Goal: Transaction & Acquisition: Purchase product/service

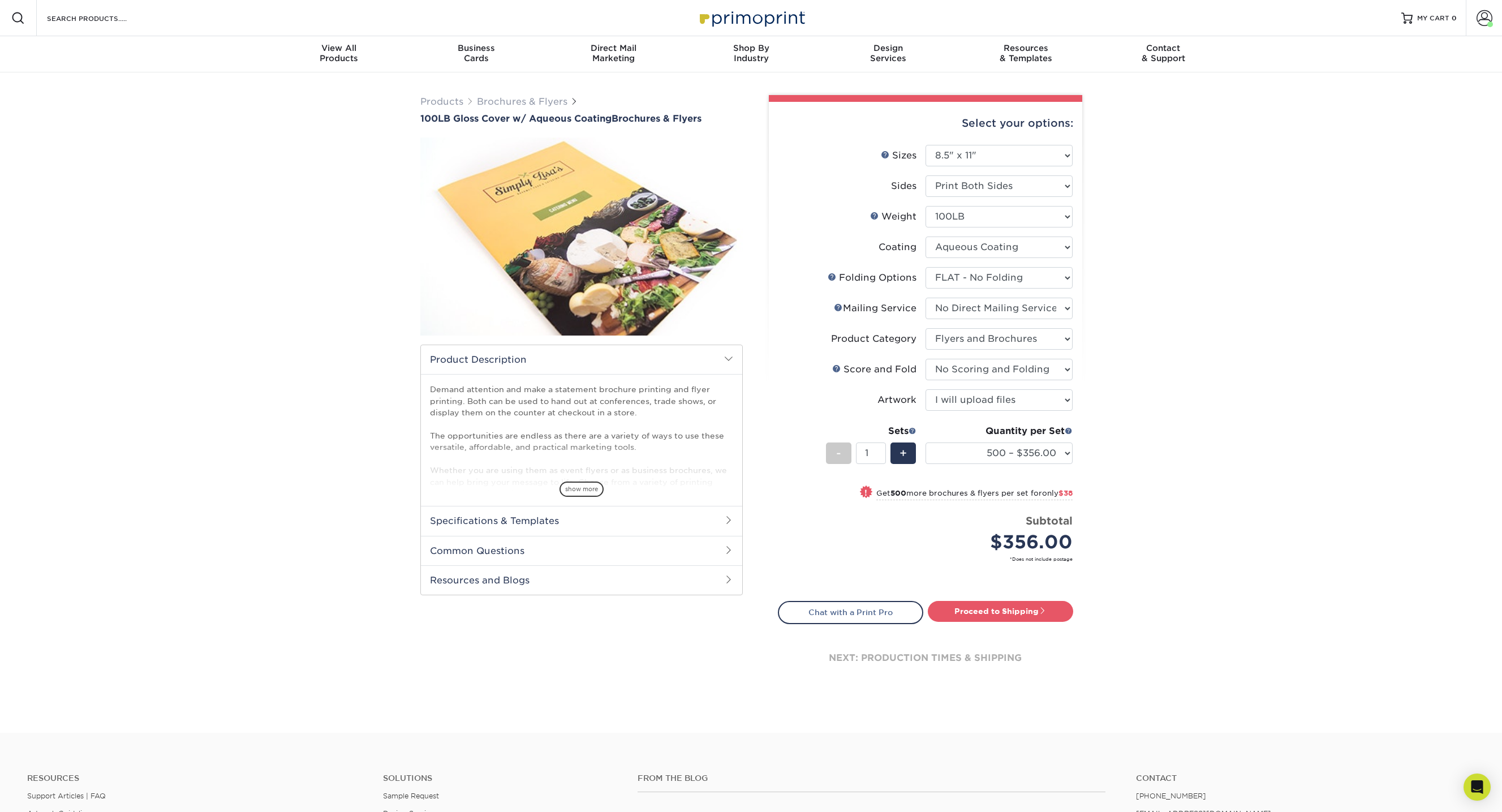
select select "8.50x11.00"
select select "9b1d5825-34d1-4721-9874-ed79abb003d7"
select select "3e5e9bdd-d78a-4c28-a41d-fe1407925ca6"
select select "1a668080-6b7c-4174-b399-2c3833b27ef4"
select select "bd0593cf-038a-41f4-bfbc-0b0ebdcc21b2"
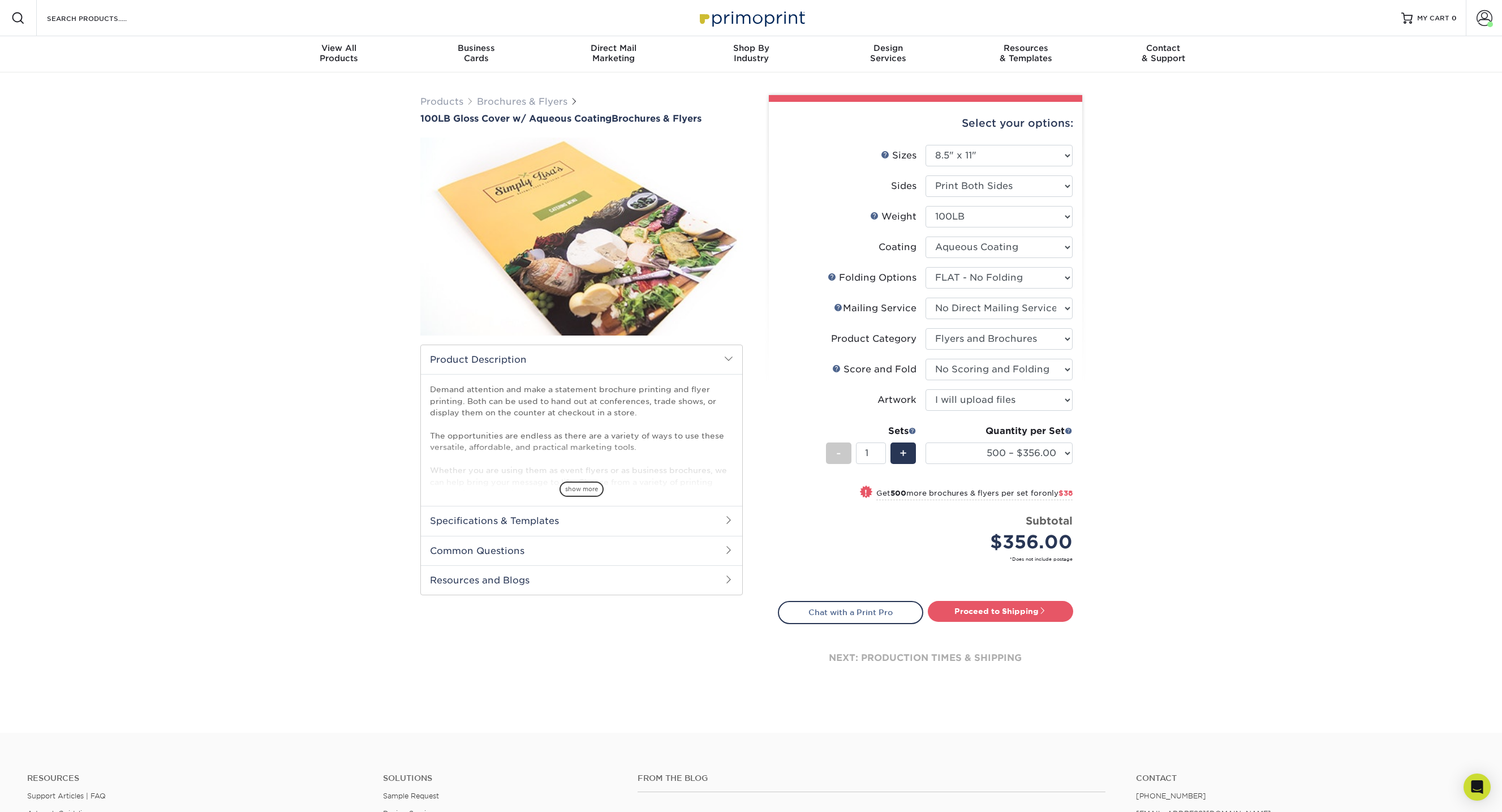
select select "upload"
click at [531, 452] on div "show more" at bounding box center [582, 469] width 304 height 54
drag, startPoint x: 577, startPoint y: 480, endPoint x: 581, endPoint y: 487, distance: 8.1
click at [577, 480] on div "show more" at bounding box center [582, 469] width 304 height 54
click at [584, 496] on span "show more" at bounding box center [581, 489] width 44 height 16
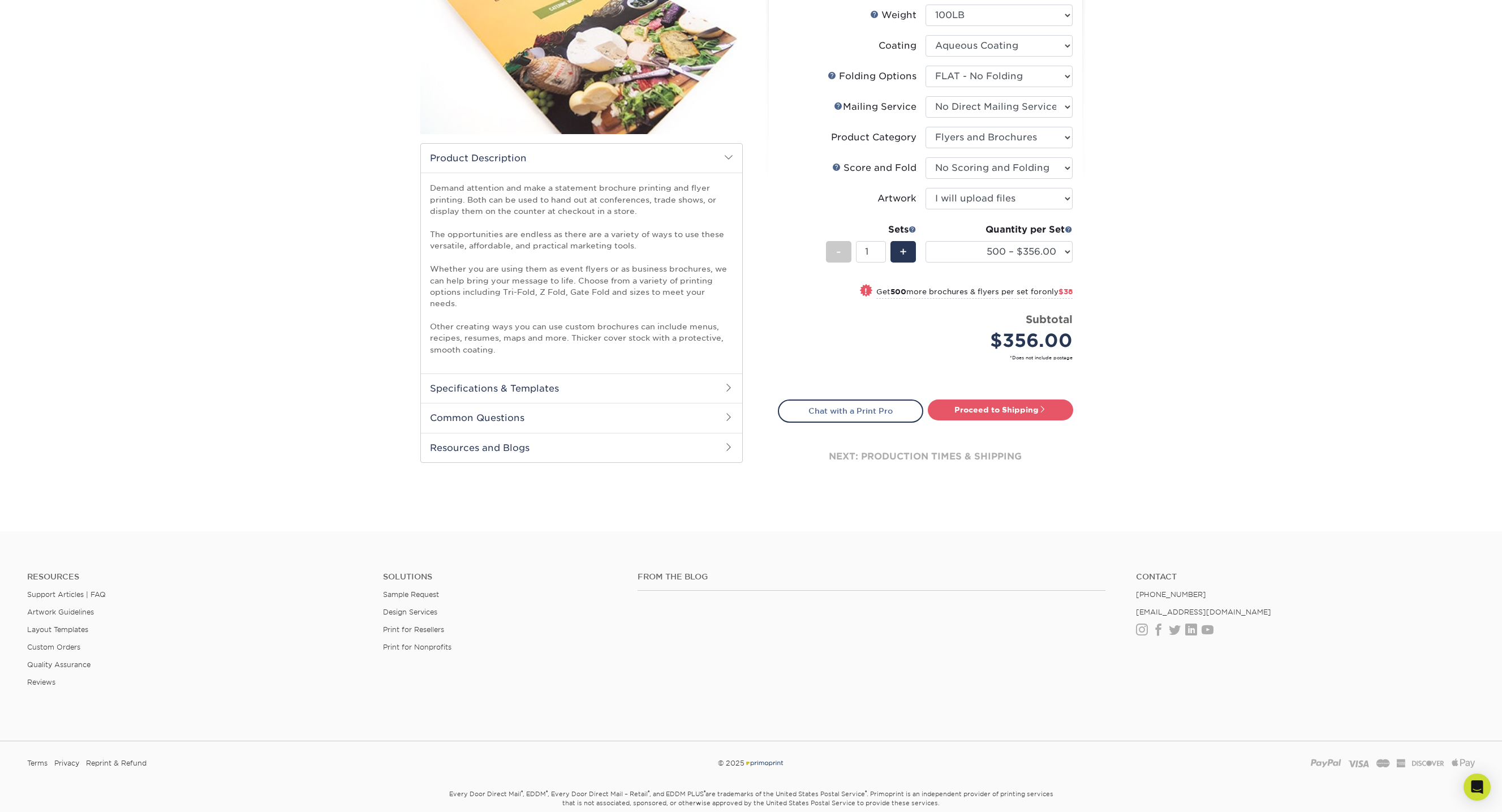
scroll to position [234, 0]
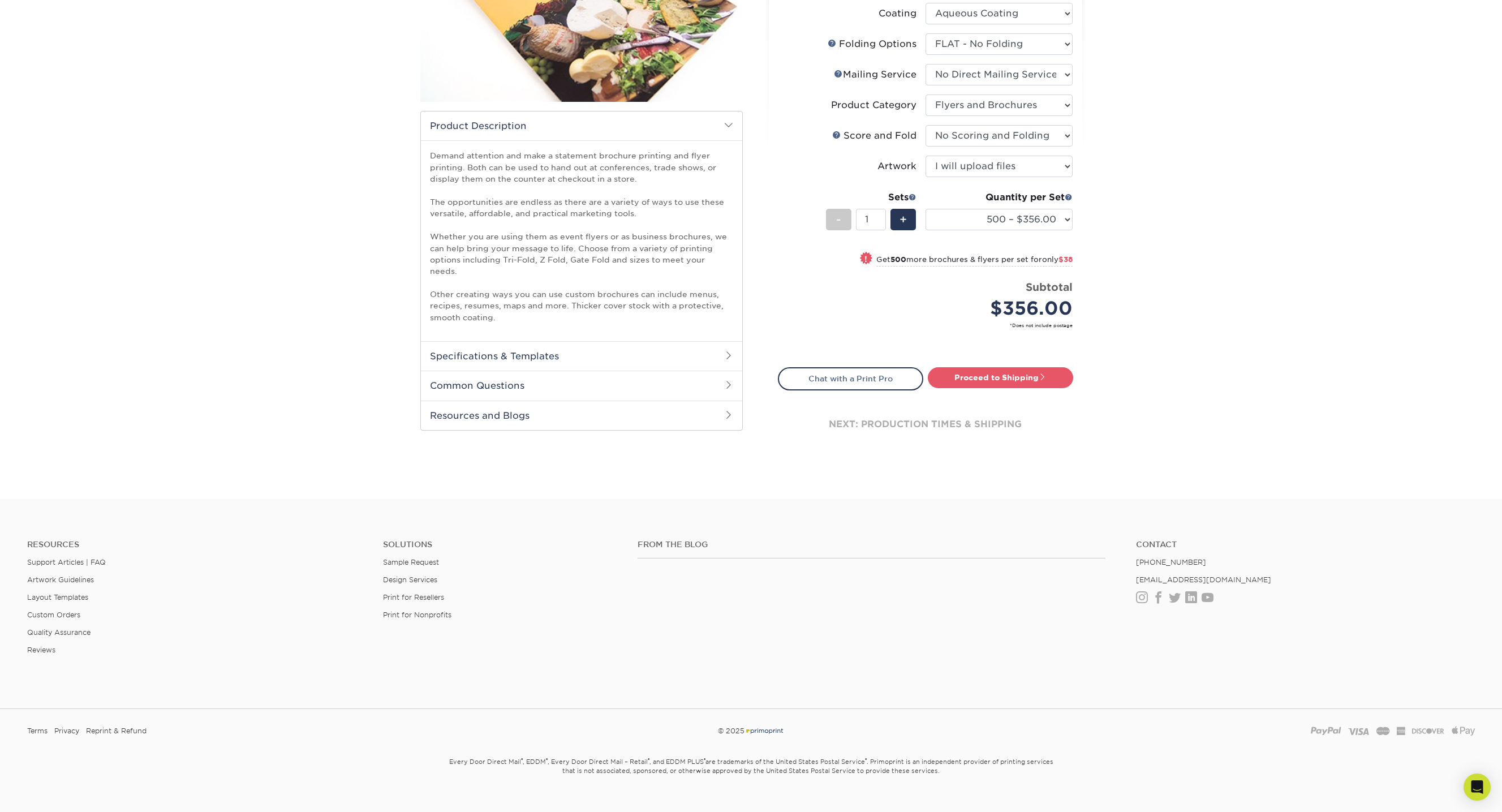
click at [489, 409] on h2 "Resources and Blogs" at bounding box center [581, 416] width 321 height 29
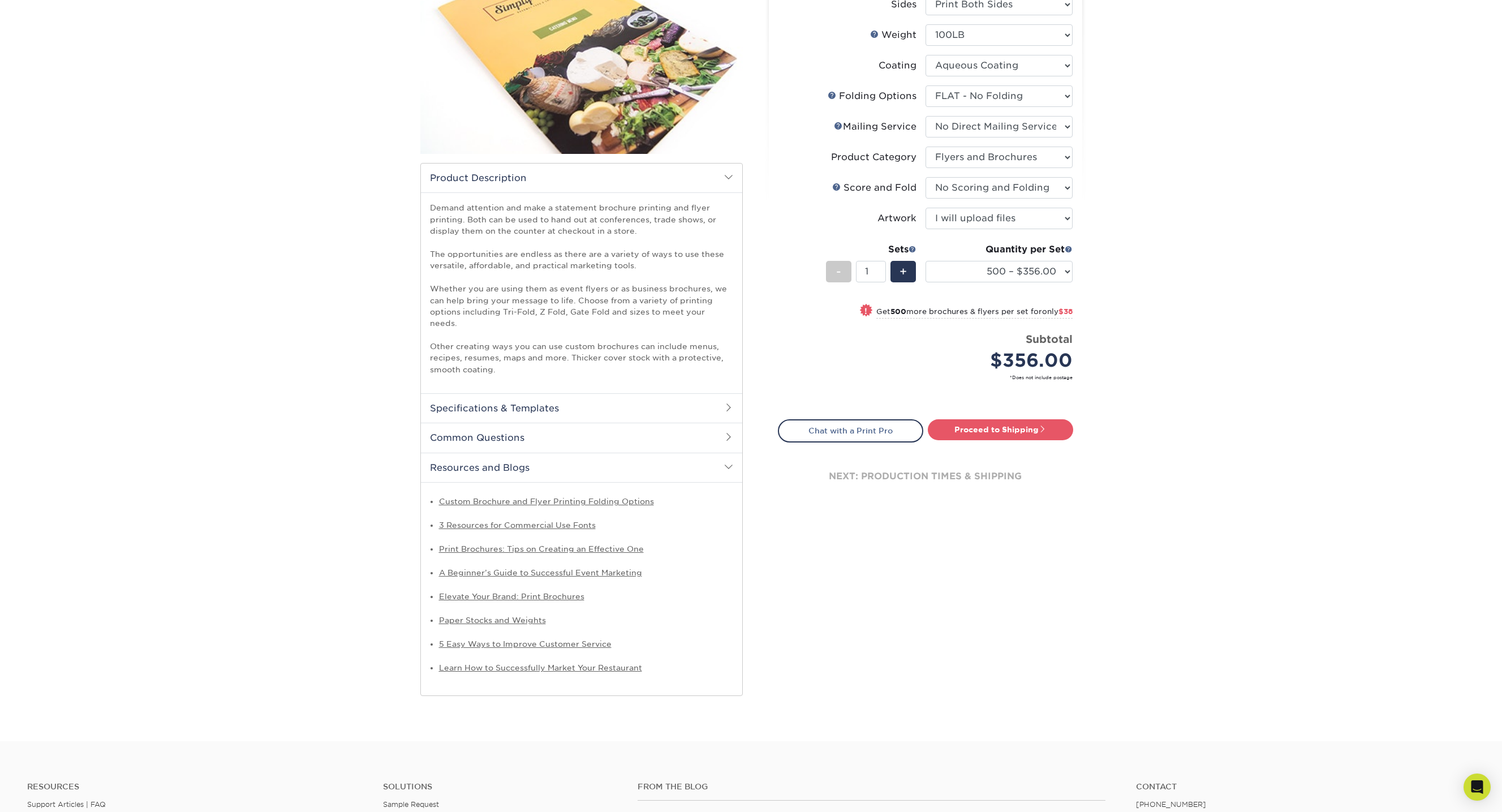
scroll to position [0, 0]
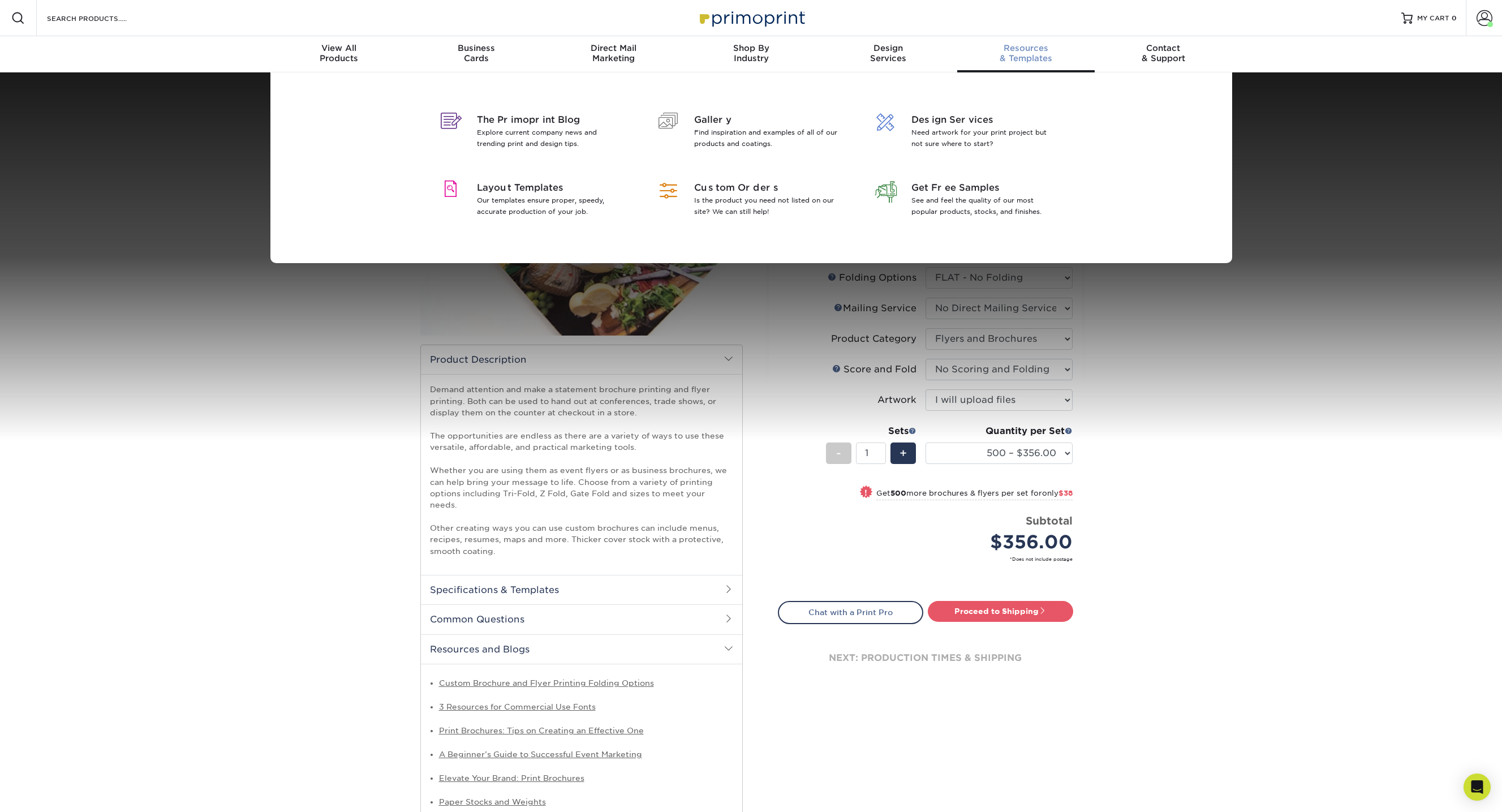
click at [1035, 55] on div "Resources & Templates" at bounding box center [1026, 53] width 137 height 20
